Goal: Task Accomplishment & Management: Complete application form

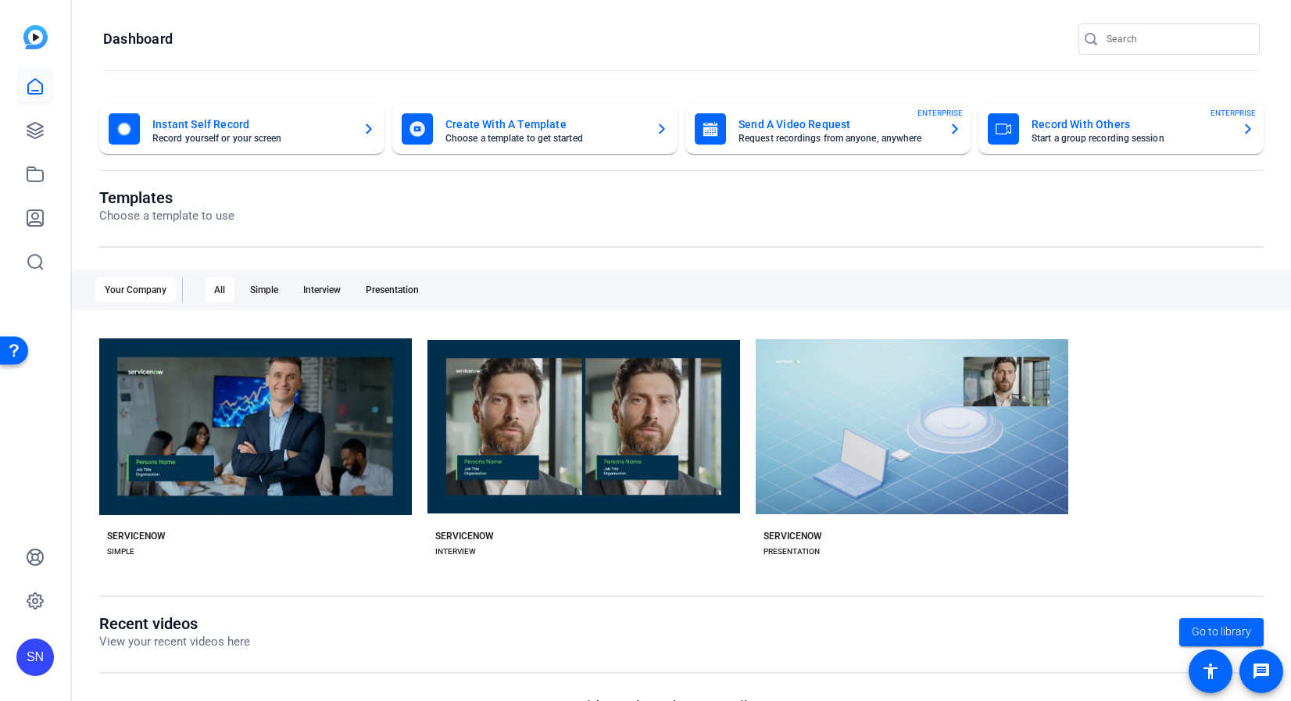
click at [840, 133] on mat-card-title "Send A Video Request" at bounding box center [838, 124] width 198 height 19
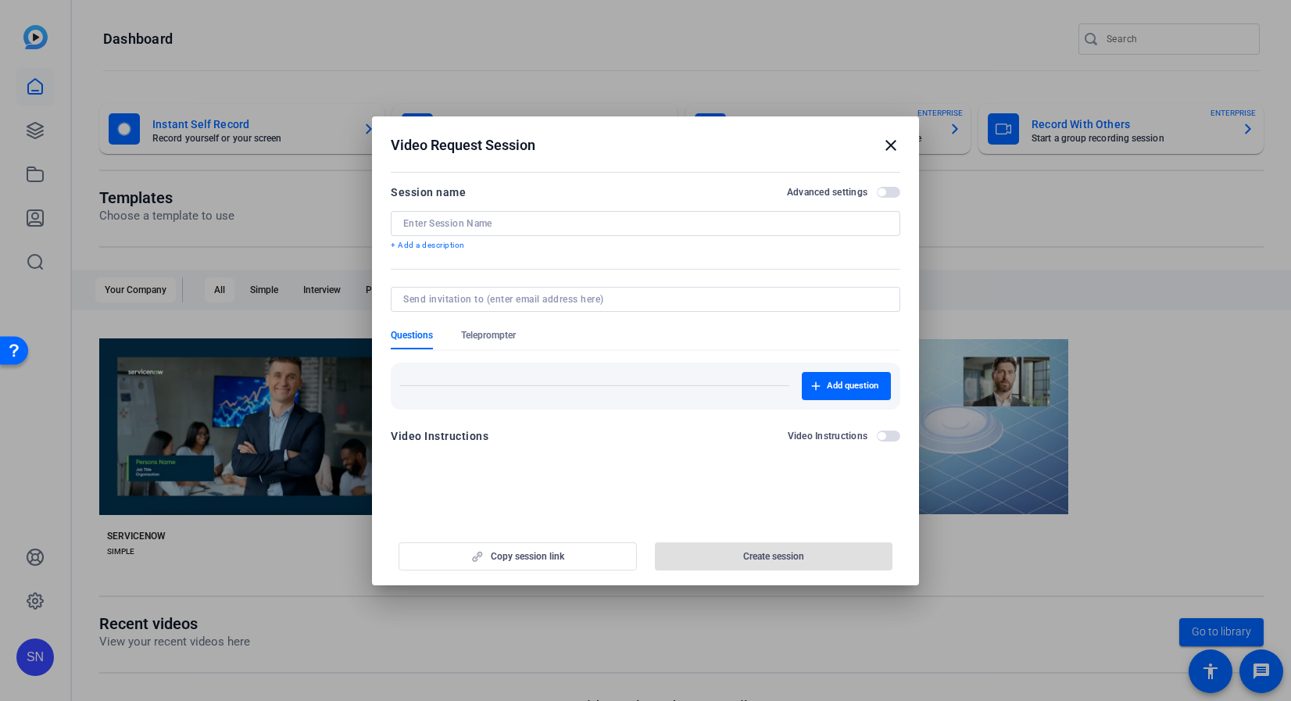
click at [566, 219] on input at bounding box center [645, 223] width 485 height 13
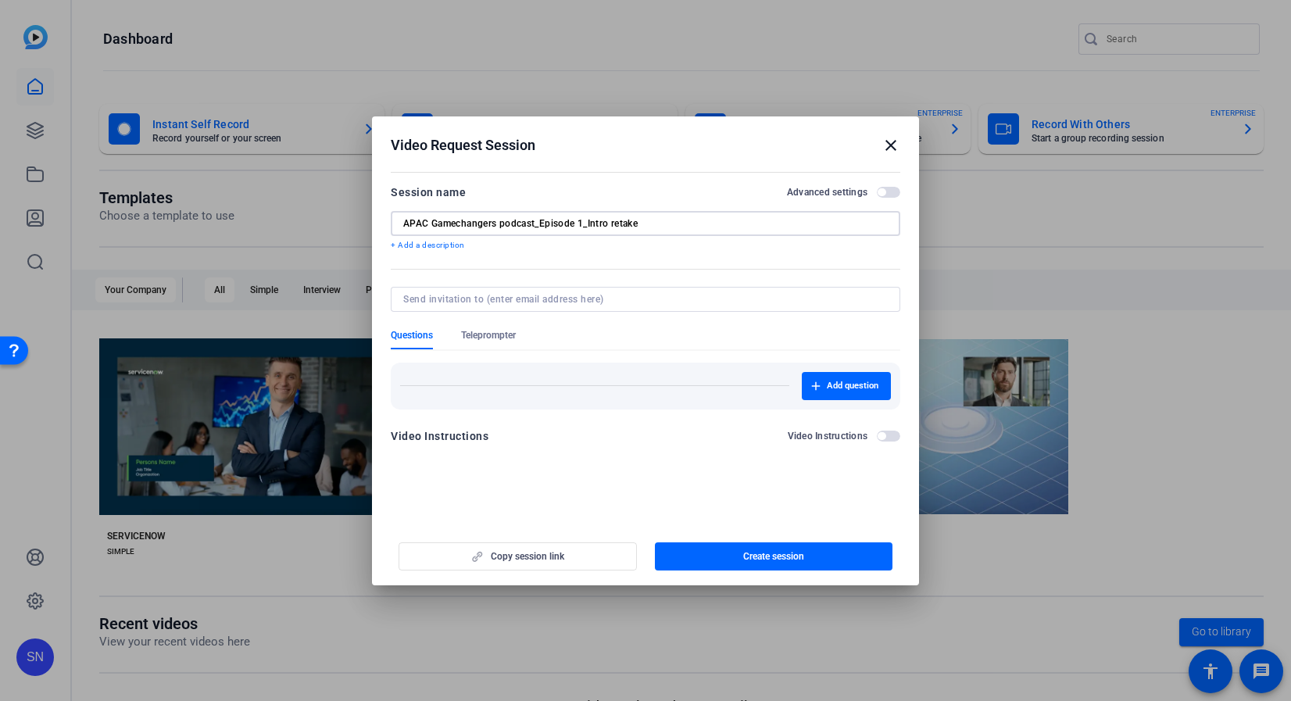
click at [460, 224] on input "APAC Gamechangers podcast_Episode 1_Intro retake" at bounding box center [645, 223] width 485 height 13
type input "APAC Game-changers podcast_Episode 1_Intro retake"
click at [438, 298] on input at bounding box center [642, 299] width 478 height 13
paste input "[EMAIL_ADDRESS][DOMAIN_NAME]"
type input "[EMAIL_ADDRESS][DOMAIN_NAME]"
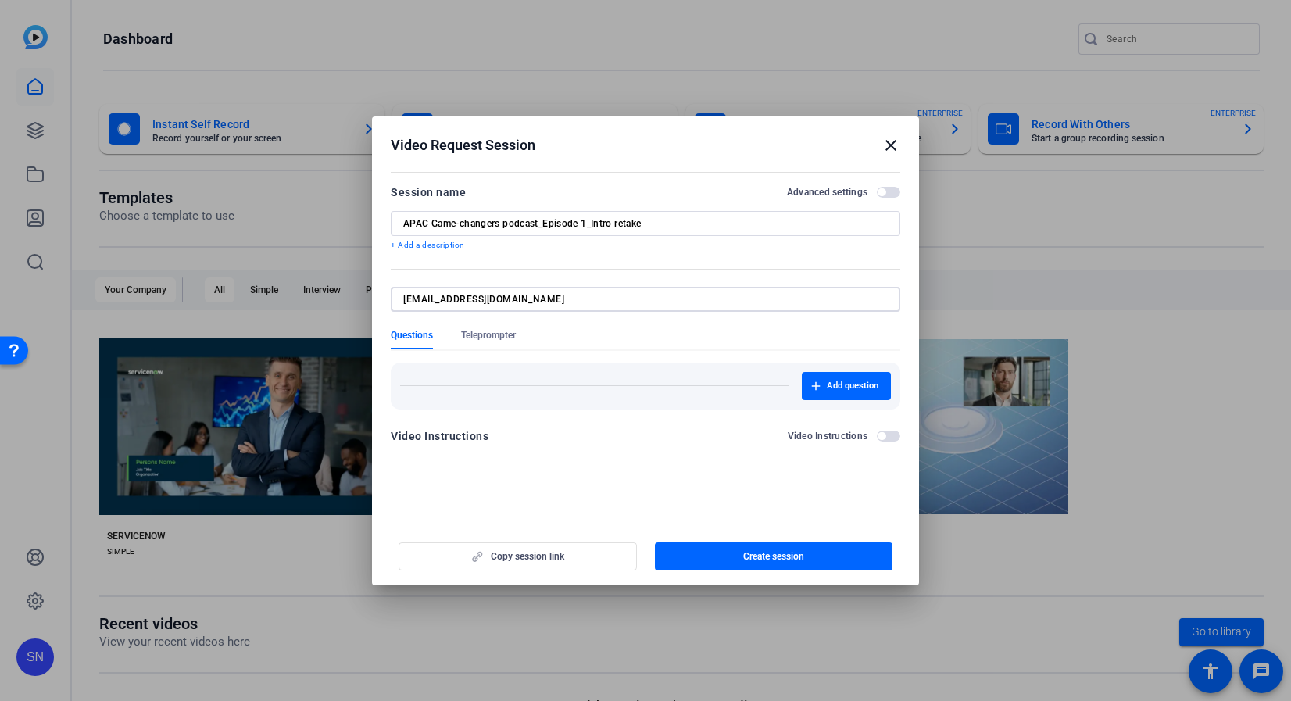
click at [899, 189] on span "button" at bounding box center [888, 192] width 23 height 11
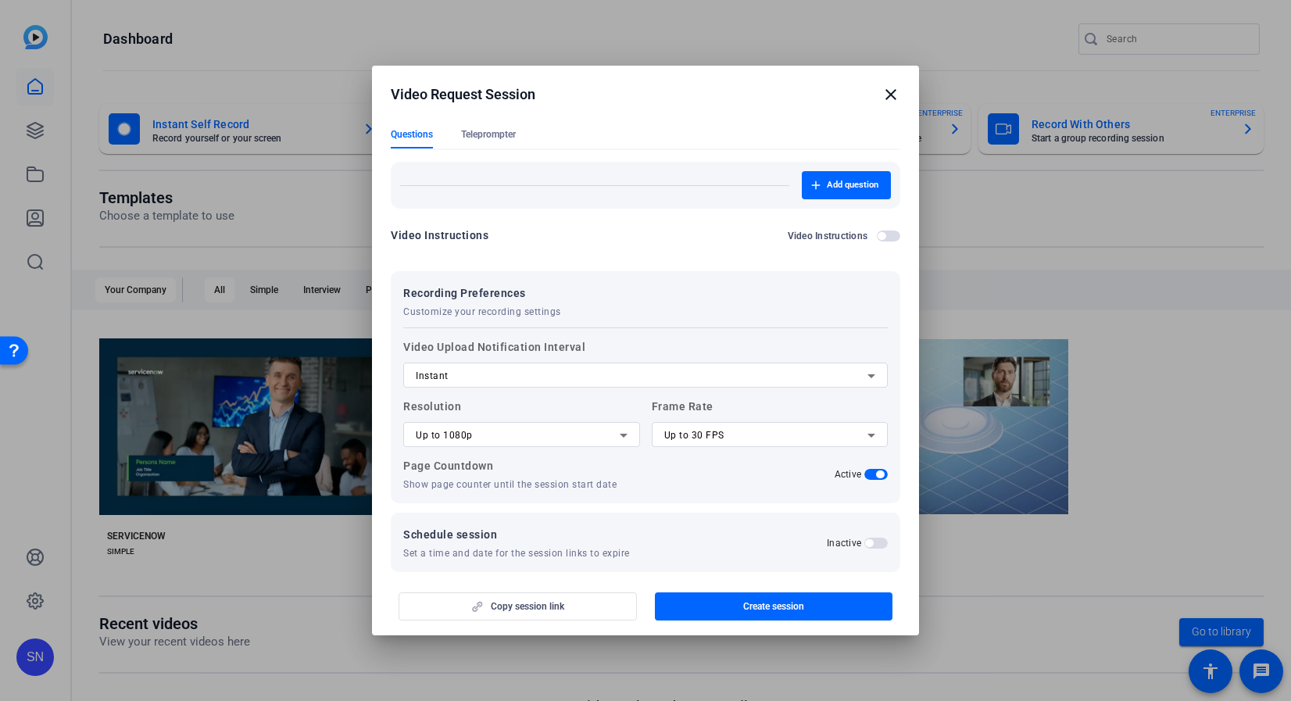
scroll to position [186, 0]
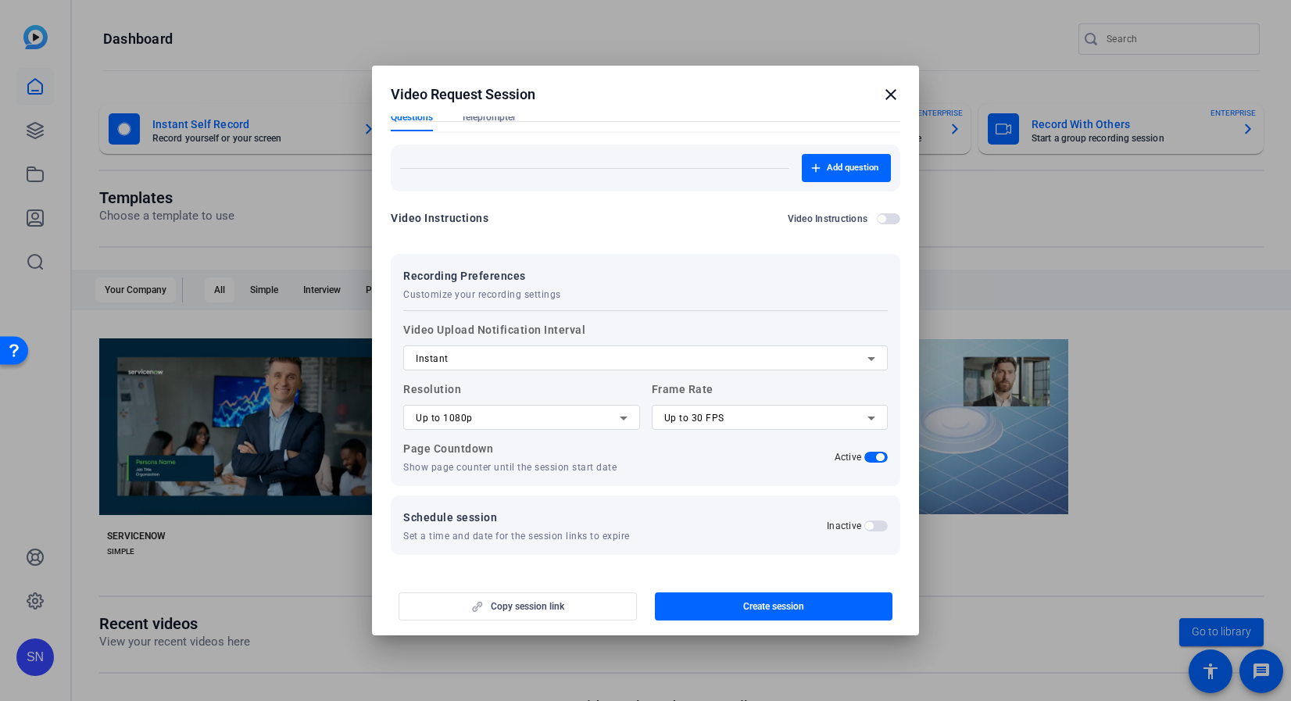
click at [577, 431] on div at bounding box center [521, 438] width 237 height 17
click at [615, 427] on div "Up to 1080p" at bounding box center [522, 417] width 212 height 25
click at [584, 465] on mat-option "Up to 1080p" at bounding box center [519, 473] width 232 height 25
click at [689, 427] on div "Up to 30 FPS" at bounding box center [766, 418] width 204 height 19
click at [691, 445] on span "Up to 24 FPS" at bounding box center [689, 448] width 59 height 19
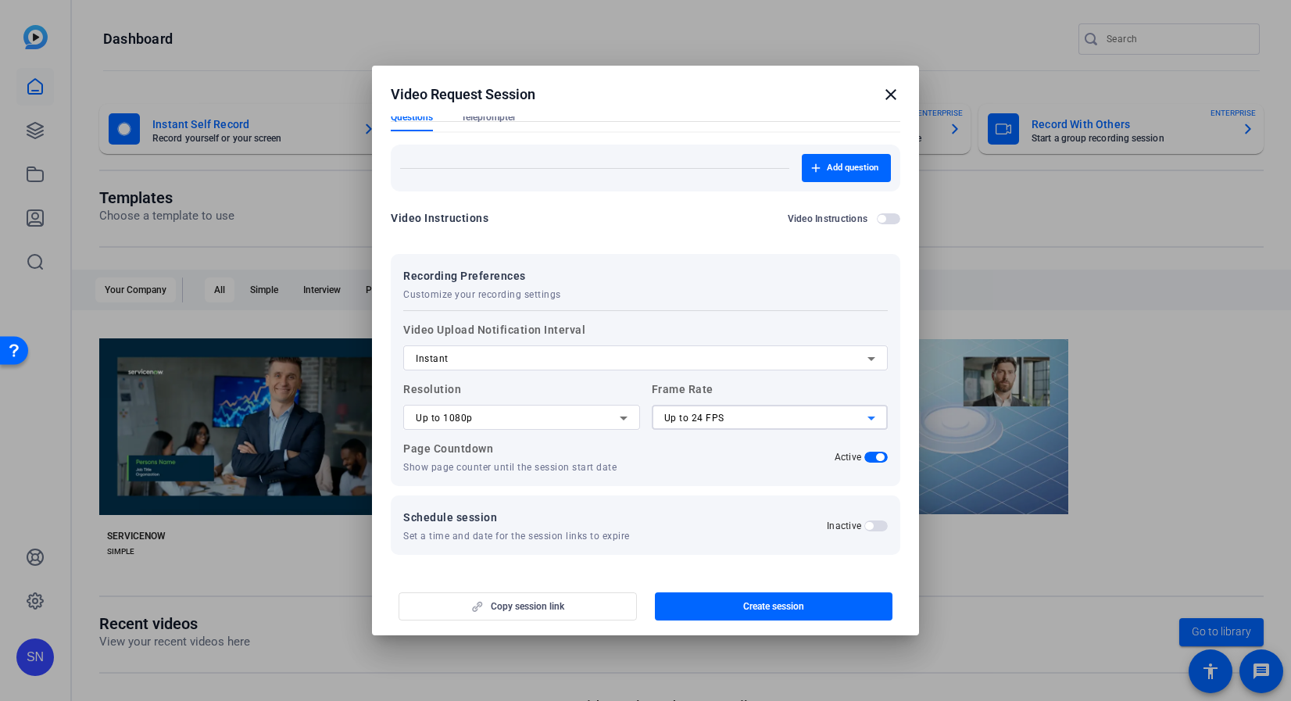
click at [691, 445] on div at bounding box center [770, 438] width 237 height 17
click at [604, 362] on div "Instant" at bounding box center [642, 358] width 452 height 19
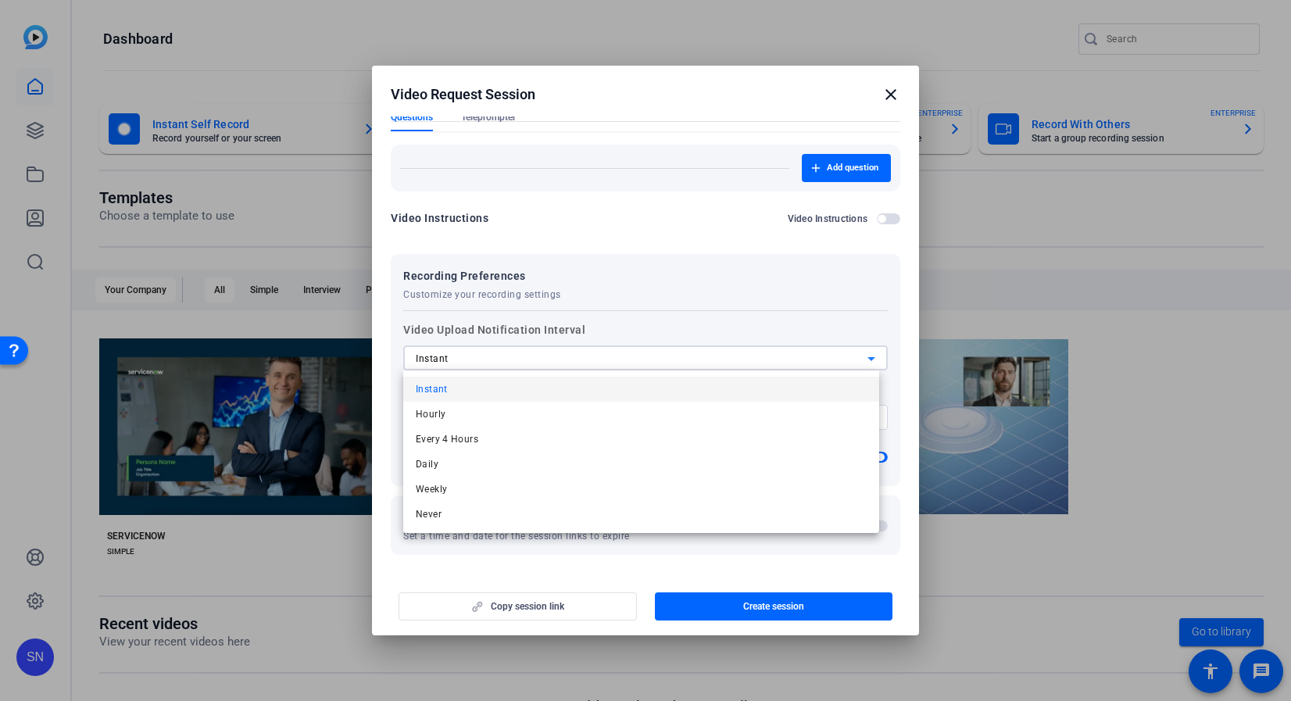
click at [604, 362] on div at bounding box center [645, 350] width 1291 height 701
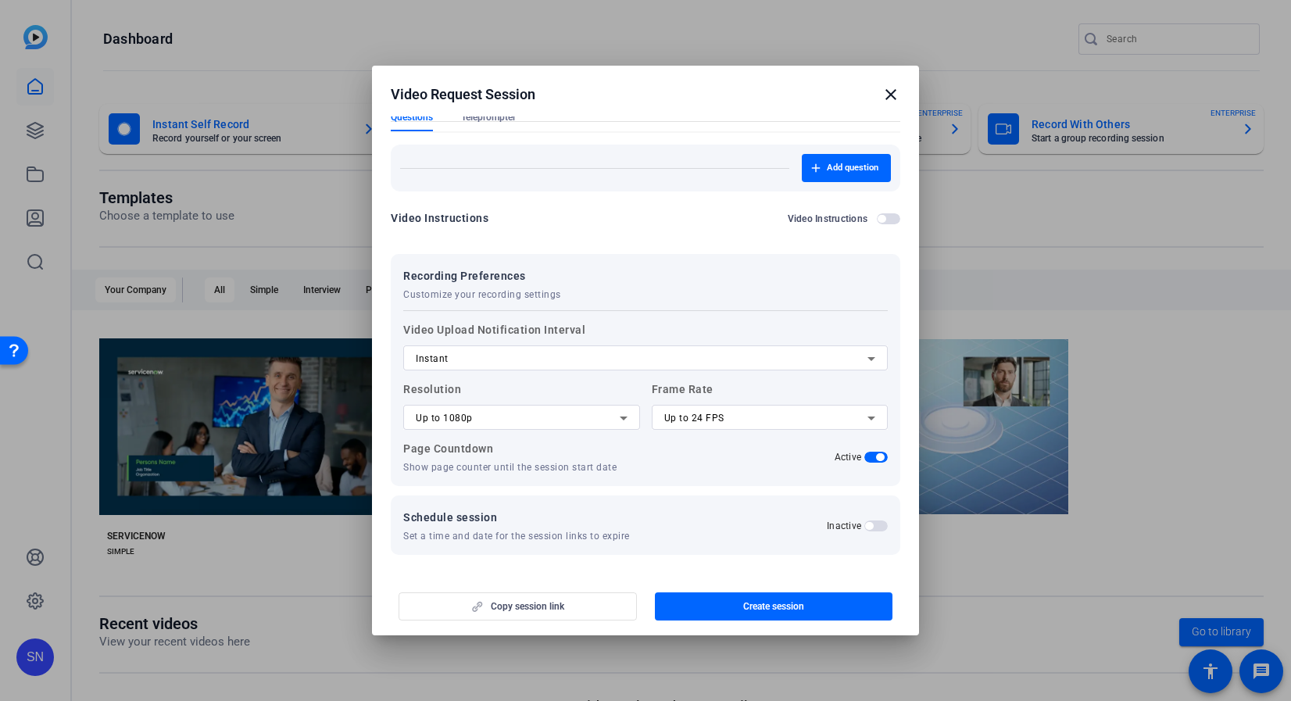
click at [869, 524] on span "button" at bounding box center [875, 525] width 23 height 11
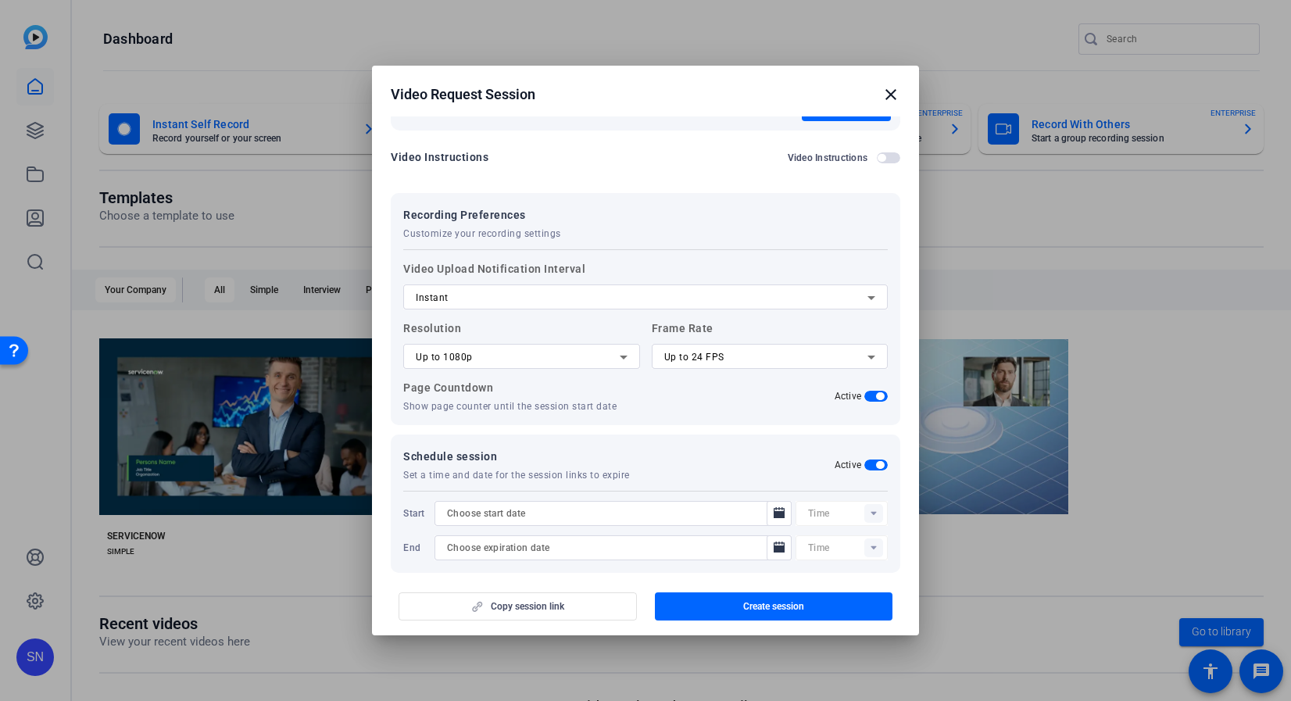
scroll to position [265, 0]
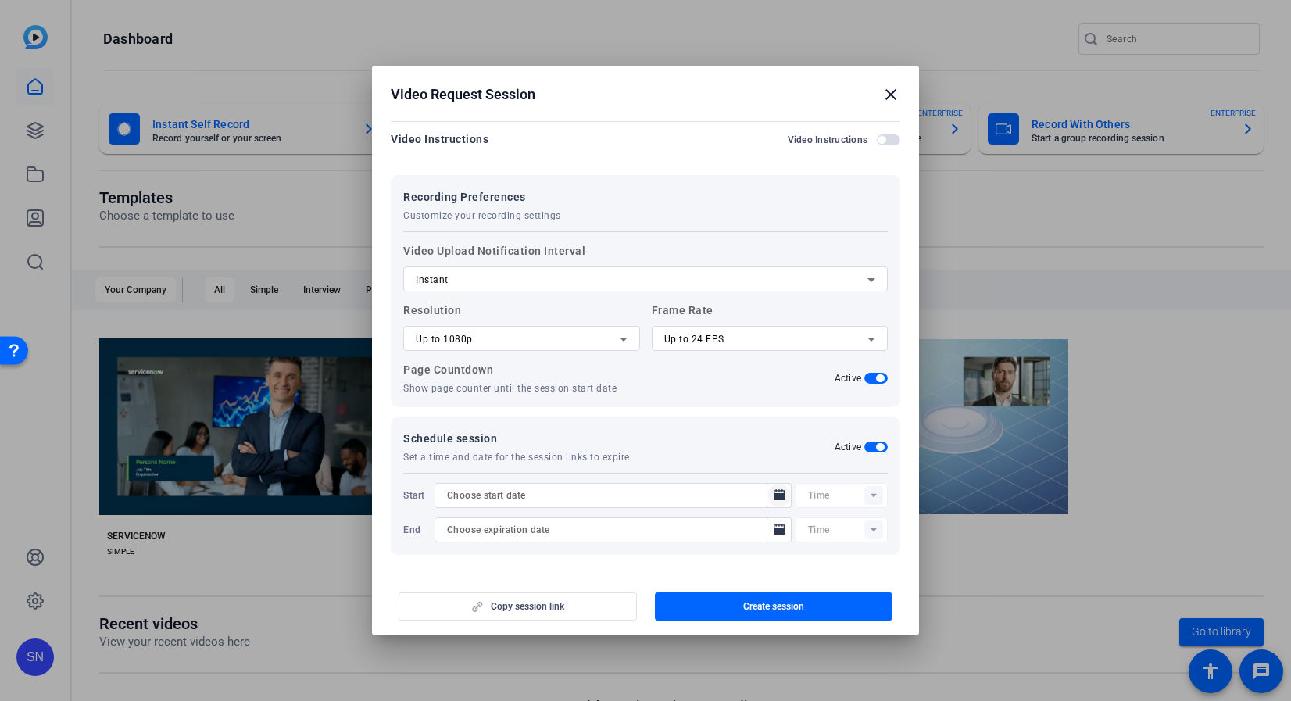
click at [776, 497] on icon "Open calendar" at bounding box center [779, 495] width 13 height 19
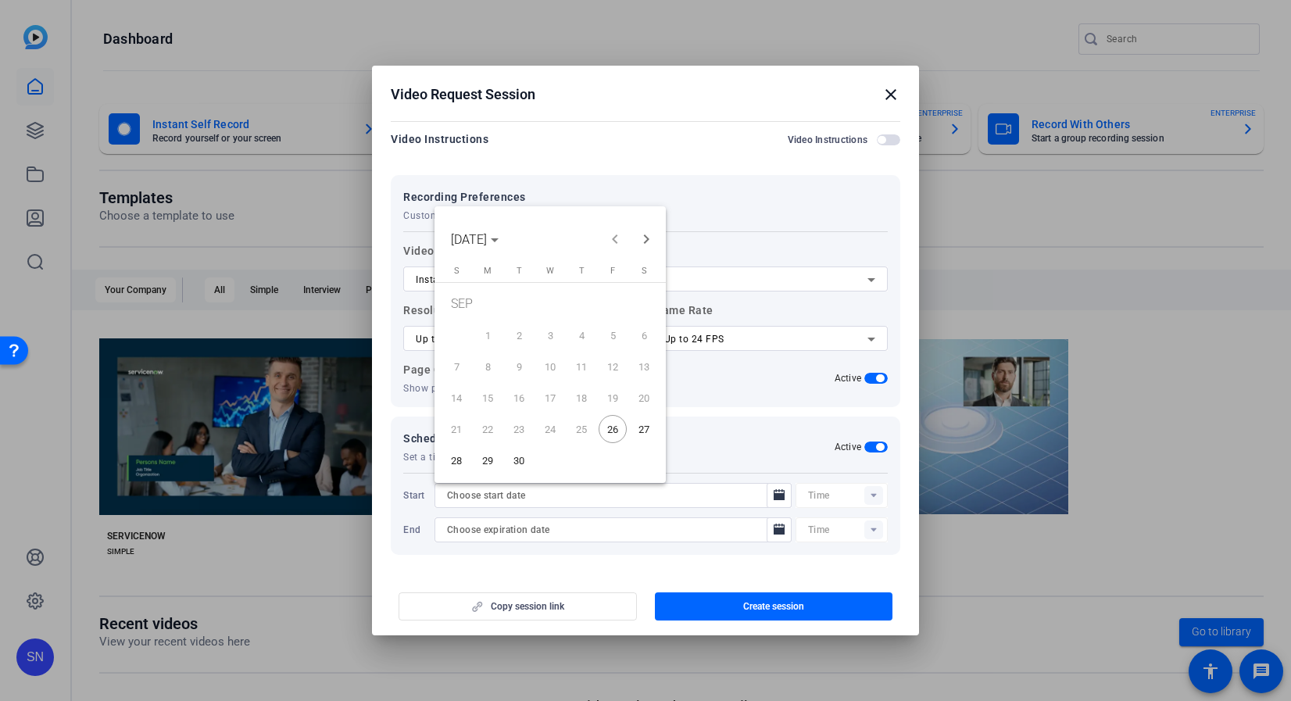
click at [607, 436] on span "26" at bounding box center [613, 429] width 28 height 28
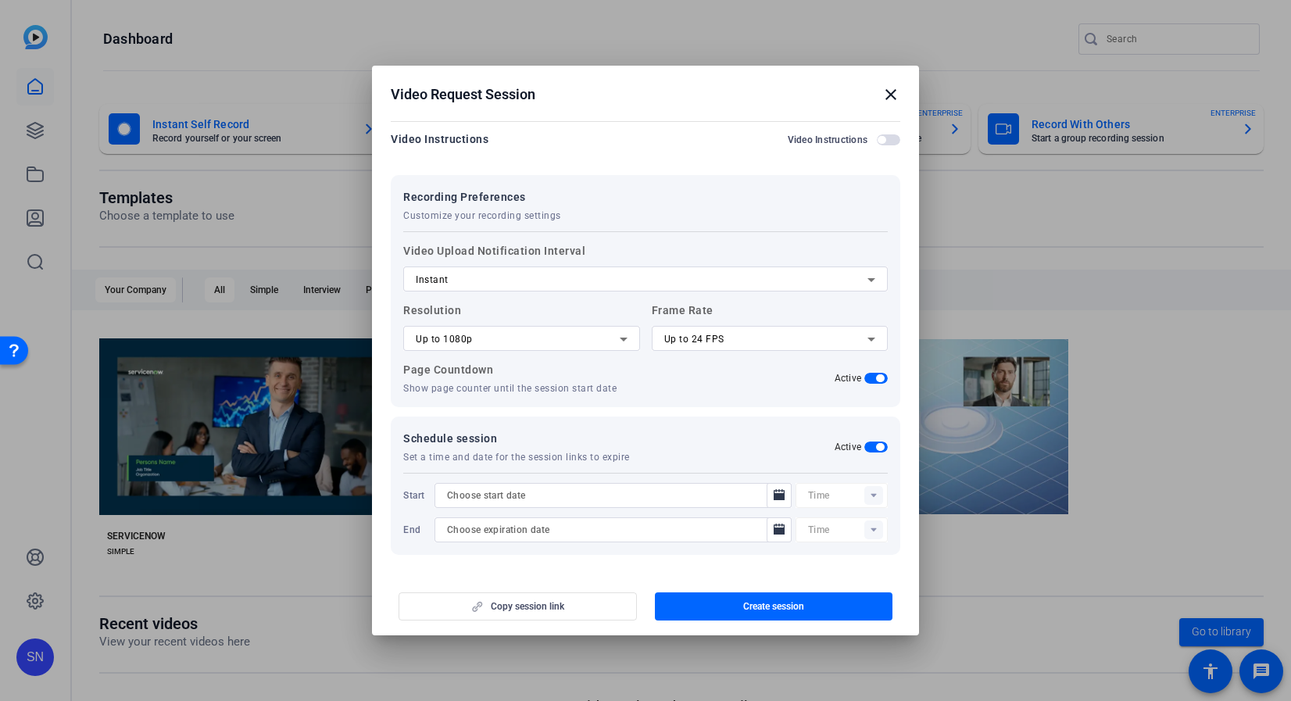
type input "[DATE]"
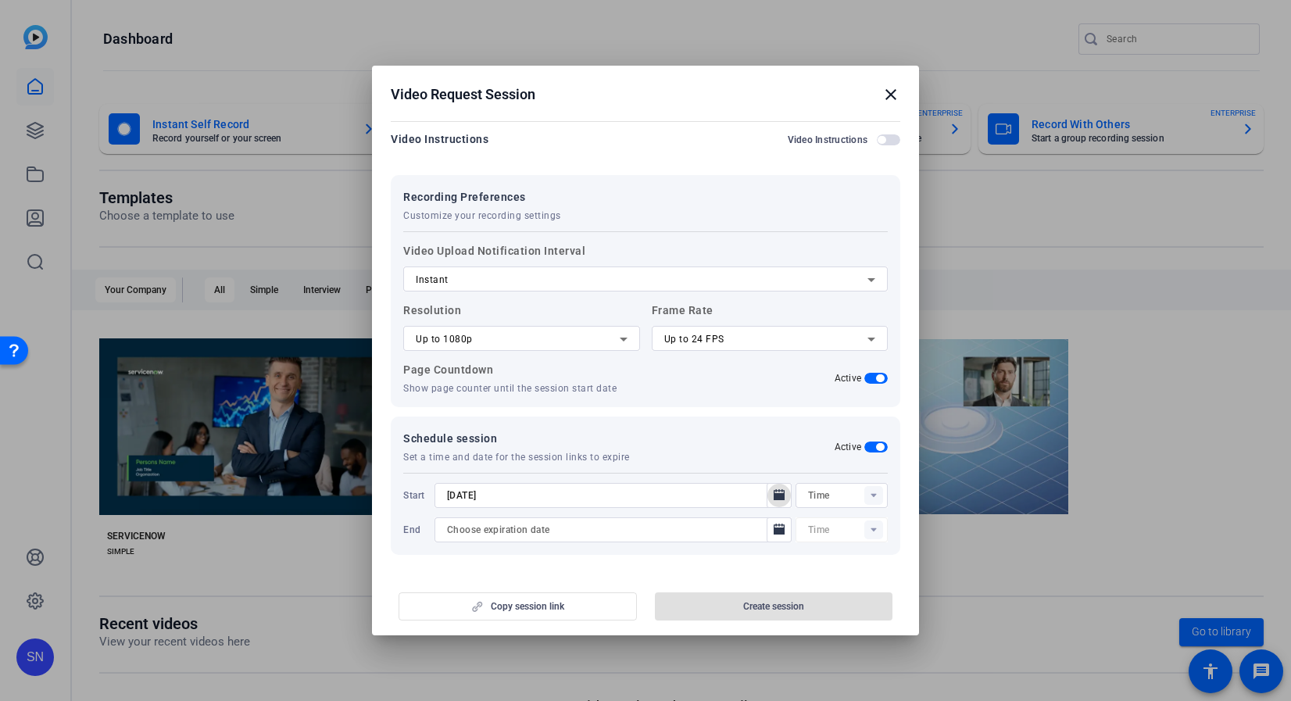
click at [880, 492] on div "Schedule session Set a time and date for the session links to expire Active Sta…" at bounding box center [646, 486] width 510 height 138
click at [866, 492] on rect at bounding box center [873, 495] width 19 height 19
click at [849, 410] on mat-option "09:30PM" at bounding box center [833, 406] width 92 height 25
type input "09:30PM"
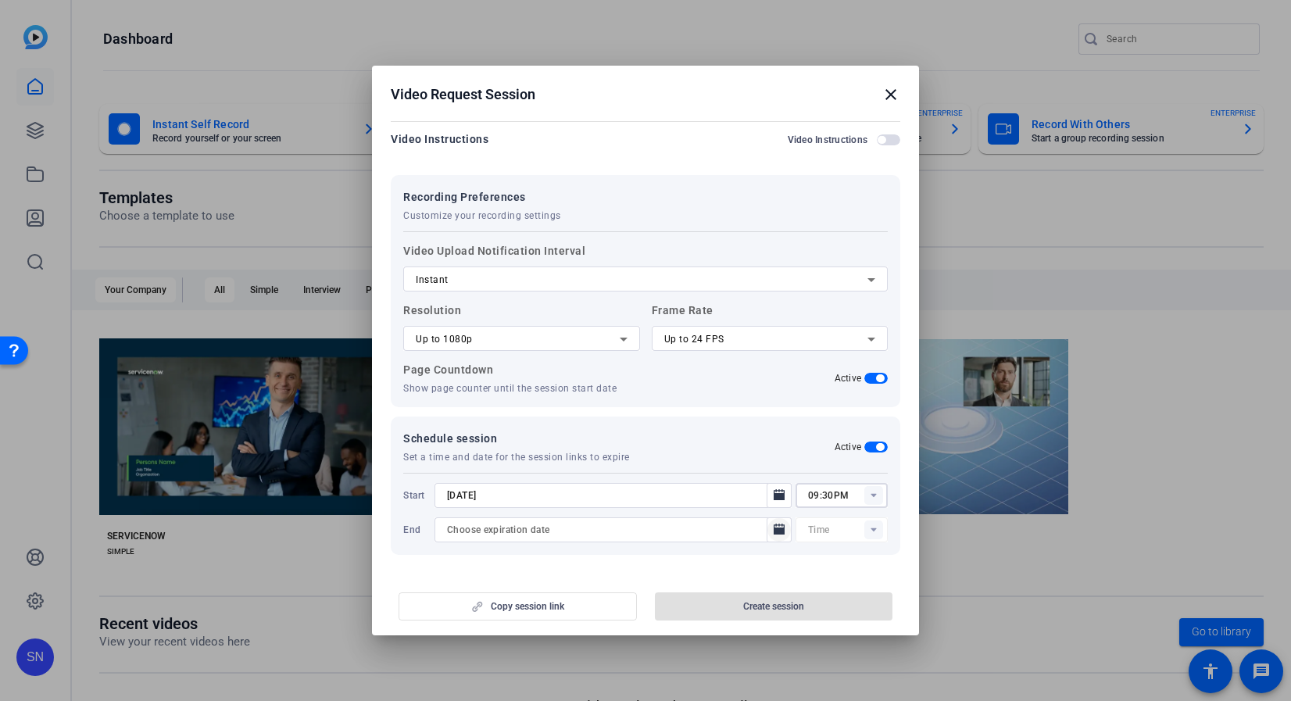
click at [773, 538] on icon "Open calendar" at bounding box center [779, 529] width 13 height 19
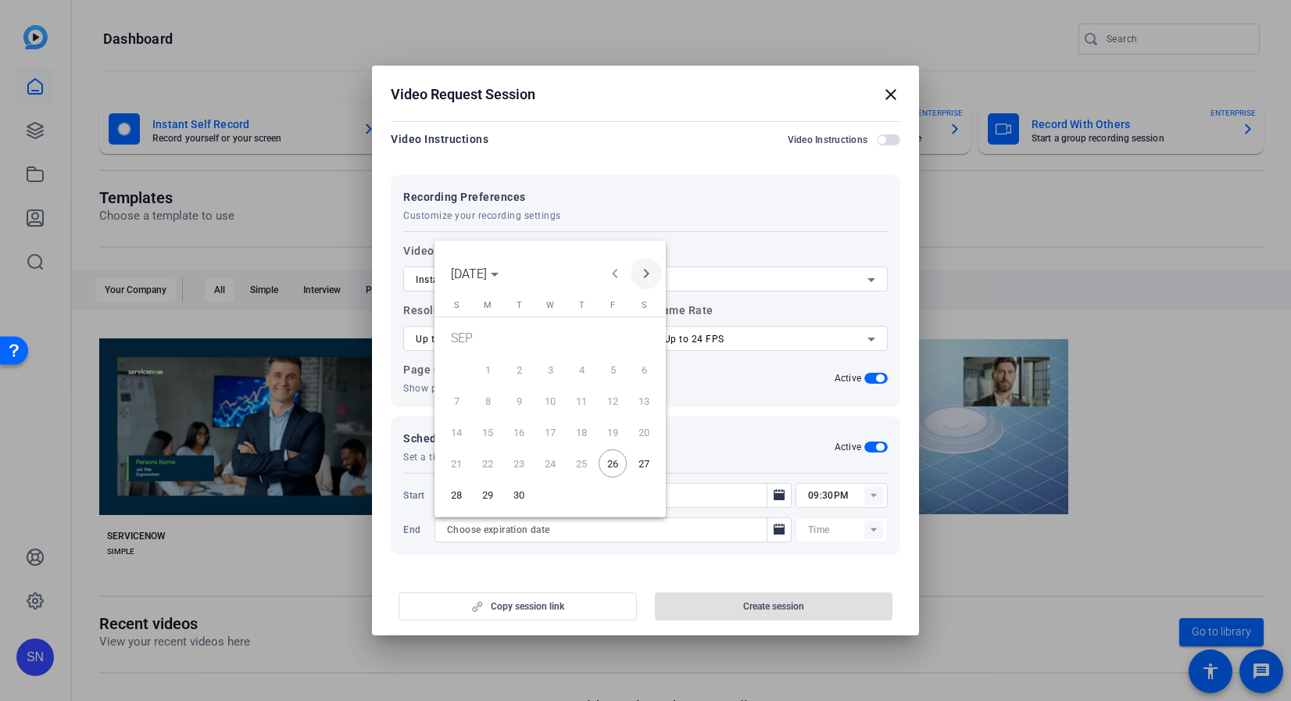
click at [642, 280] on span "Next month" at bounding box center [646, 273] width 31 height 31
click at [615, 331] on span "3" at bounding box center [613, 341] width 28 height 32
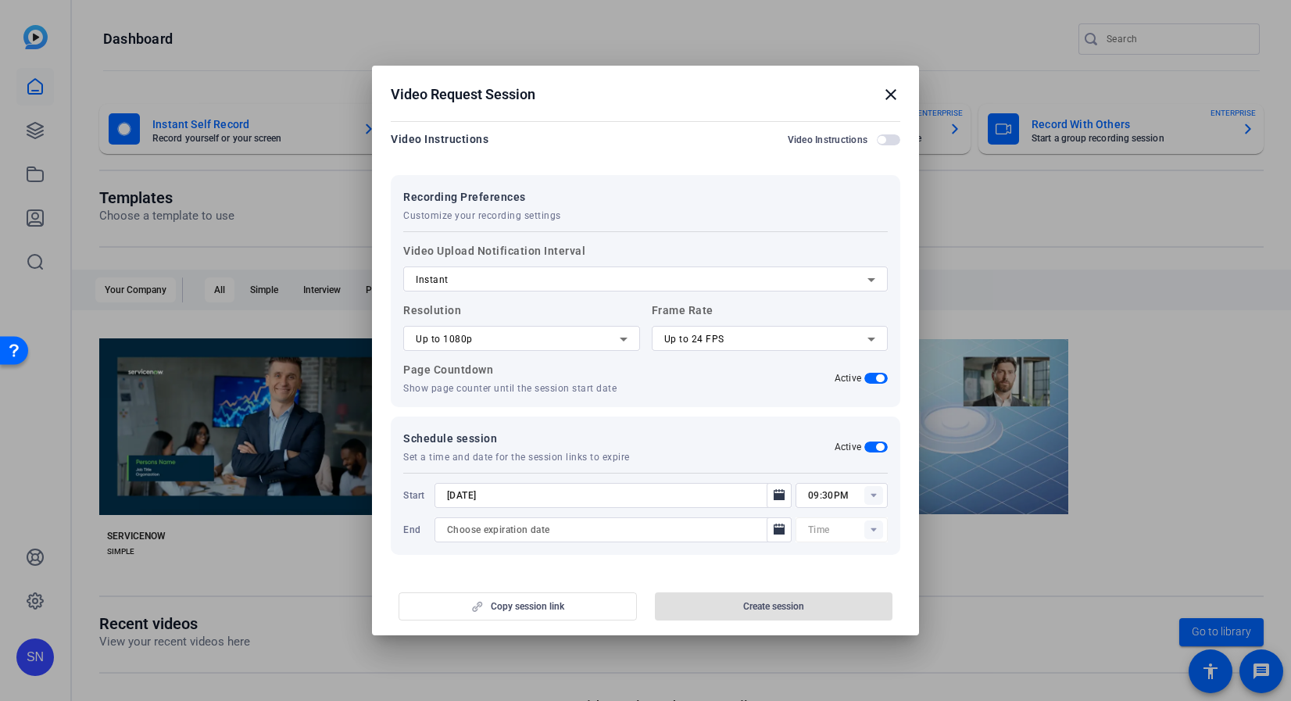
type input "[DATE]"
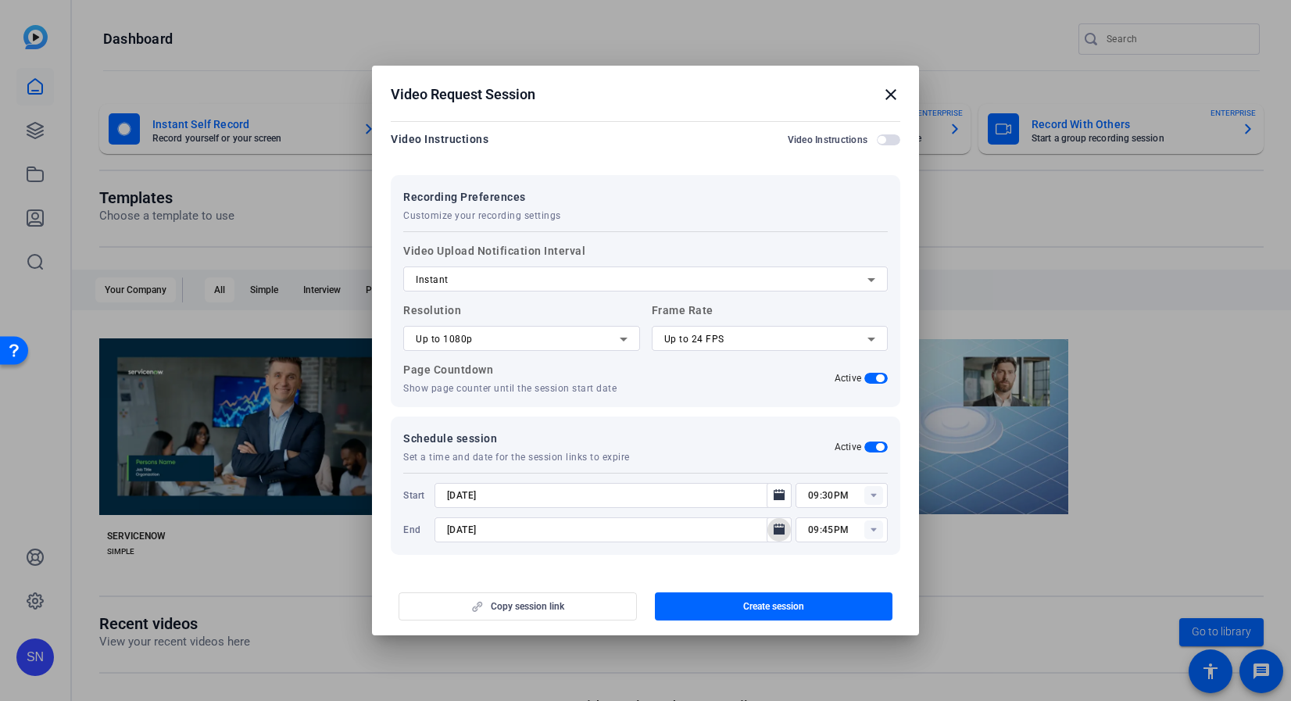
click at [823, 530] on input "09:45PM" at bounding box center [848, 529] width 80 height 19
click at [828, 342] on span "09:30PM" at bounding box center [819, 334] width 41 height 19
type input "09:30PM"
click at [818, 602] on span "button" at bounding box center [774, 607] width 238 height 38
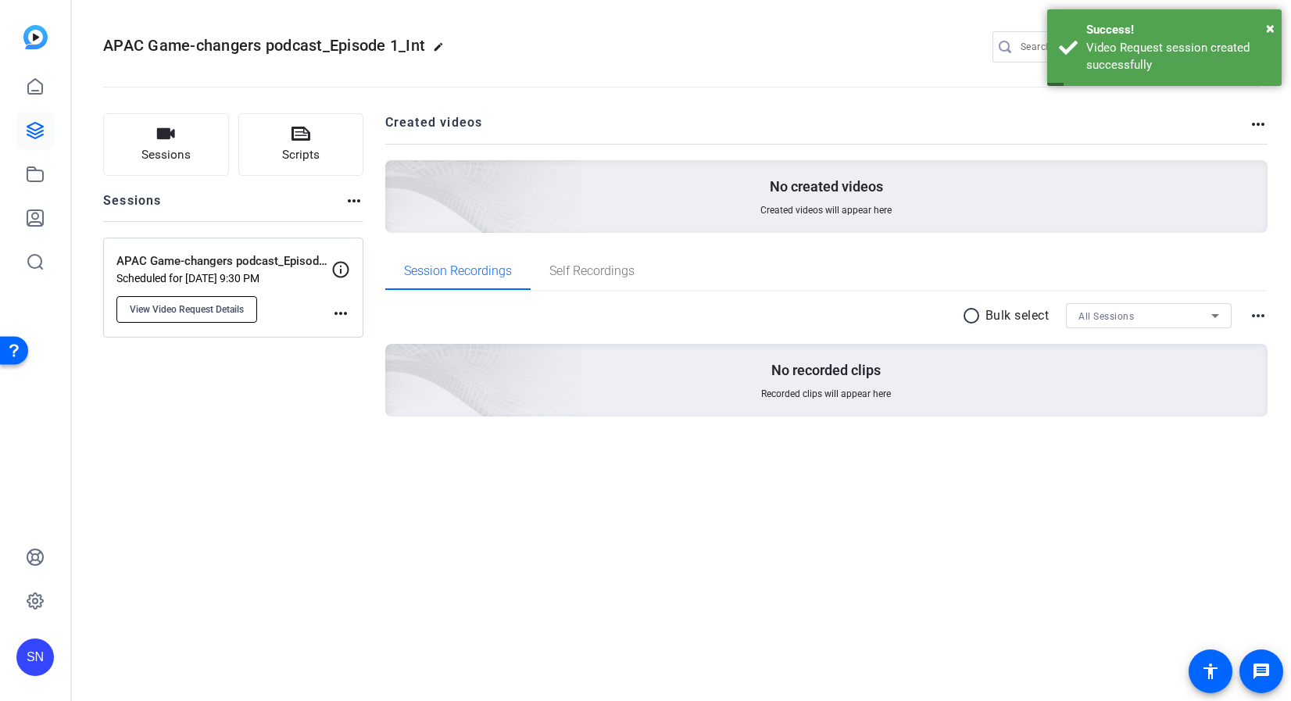
click at [232, 313] on span "View Video Request Details" at bounding box center [187, 309] width 114 height 13
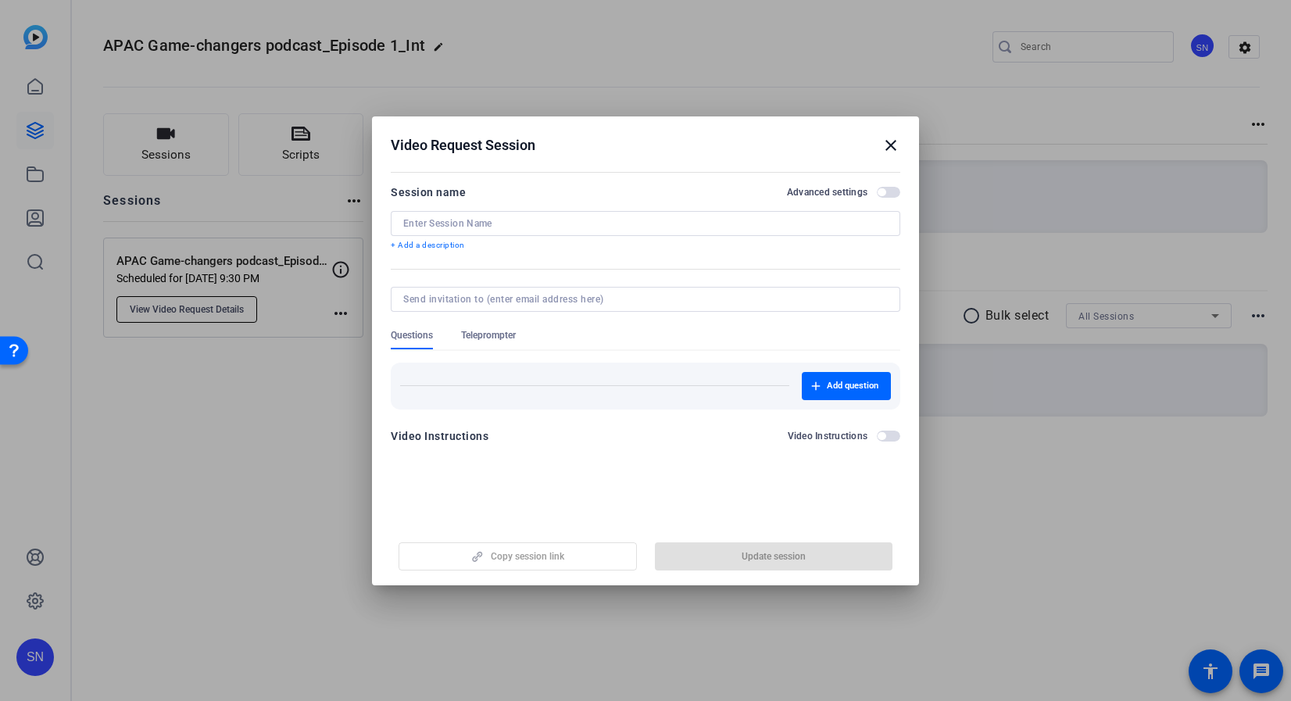
type input "APAC Game-changers podcast_Episode 1_Intro retake"
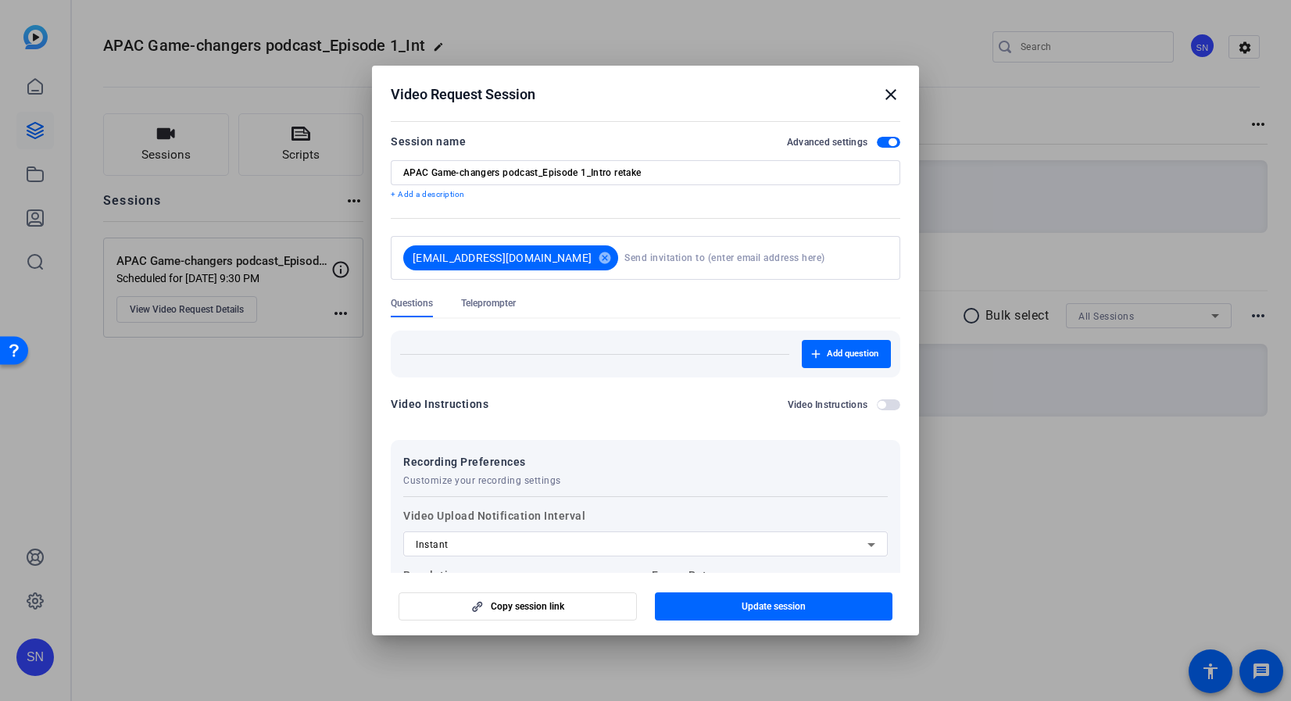
scroll to position [265, 0]
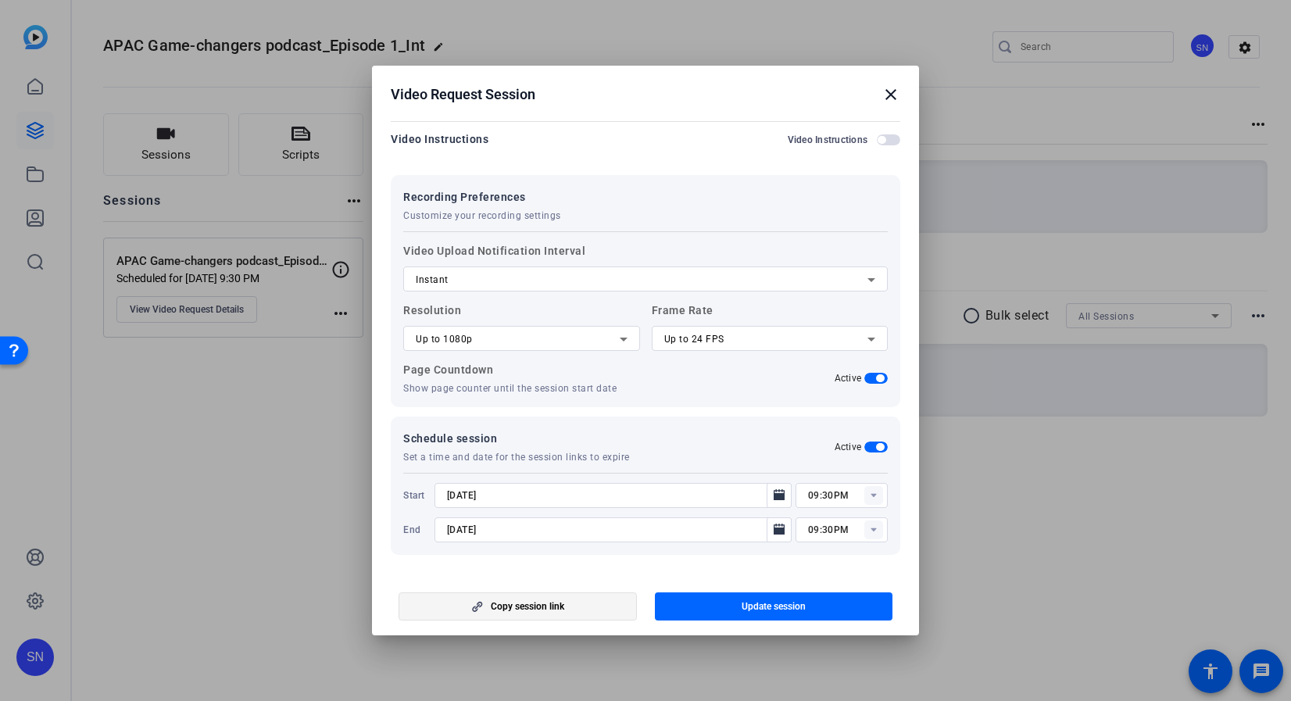
click at [533, 598] on span "button" at bounding box center [517, 607] width 237 height 38
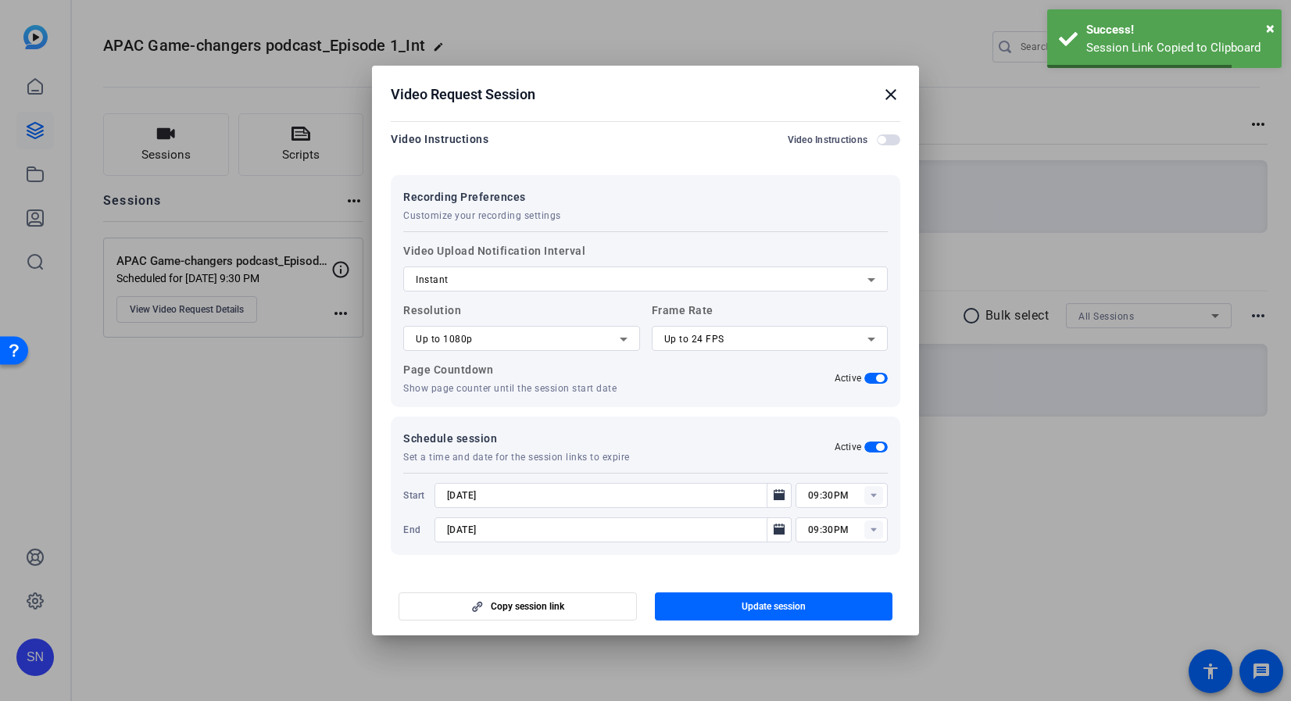
click at [316, 553] on div at bounding box center [645, 350] width 1291 height 701
click at [889, 102] on mat-icon "close" at bounding box center [891, 94] width 19 height 19
